Goal: Feedback & Contribution: Leave review/rating

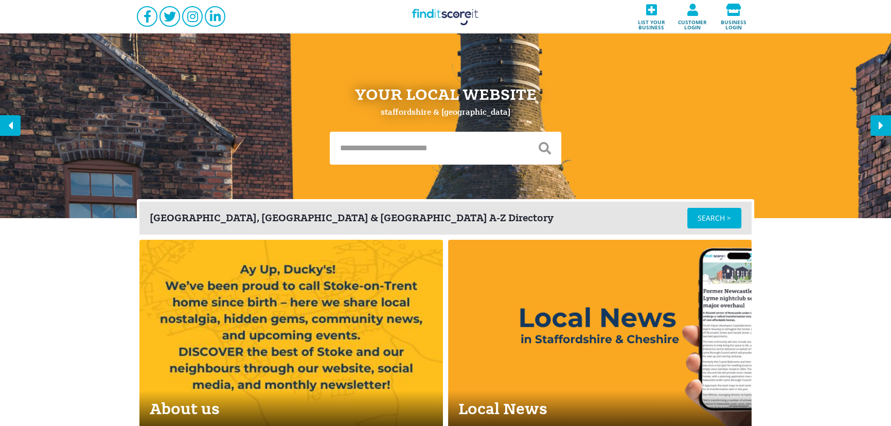
click at [383, 147] on input "text" at bounding box center [429, 148] width 199 height 33
type input "********"
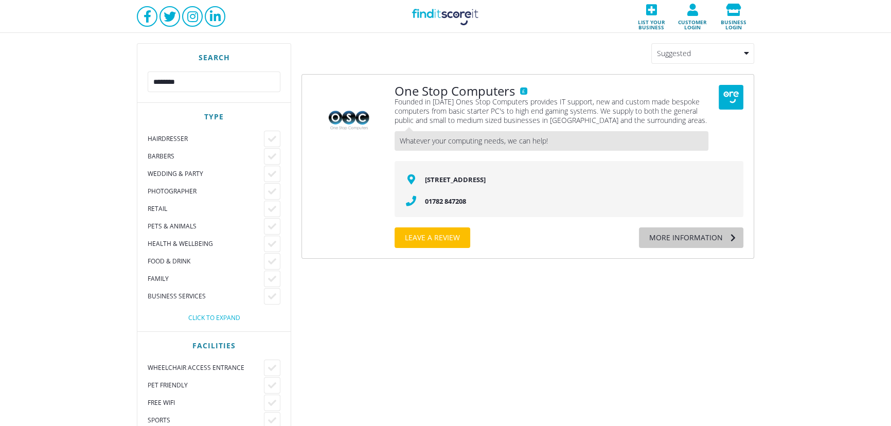
click at [683, 230] on div "More information" at bounding box center [681, 237] width 84 height 21
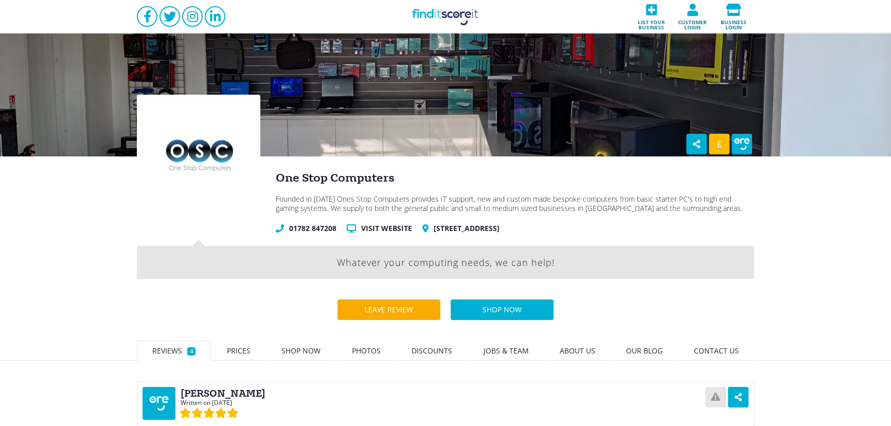
click at [368, 306] on div "Leave review" at bounding box center [388, 309] width 69 height 21
